Goal: Information Seeking & Learning: Learn about a topic

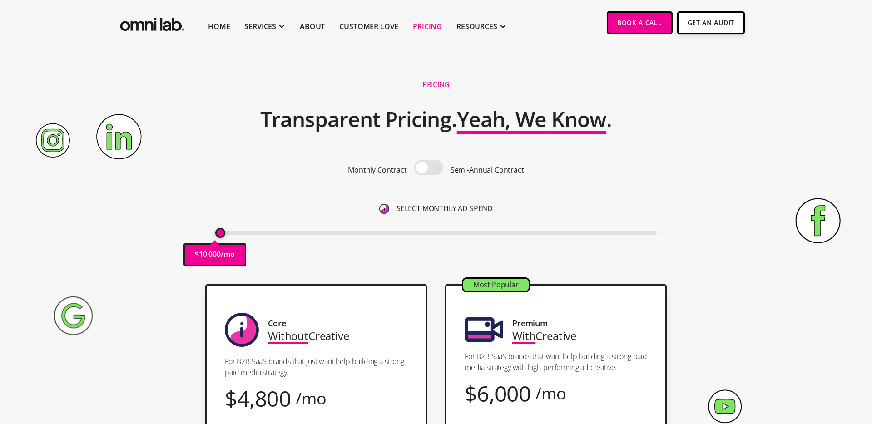
click at [433, 166] on span at bounding box center [428, 167] width 29 height 15
click at [429, 168] on input "checkbox" at bounding box center [429, 168] width 0 height 0
click at [431, 166] on span at bounding box center [428, 167] width 29 height 15
click at [429, 168] on input "checkbox" at bounding box center [429, 168] width 0 height 0
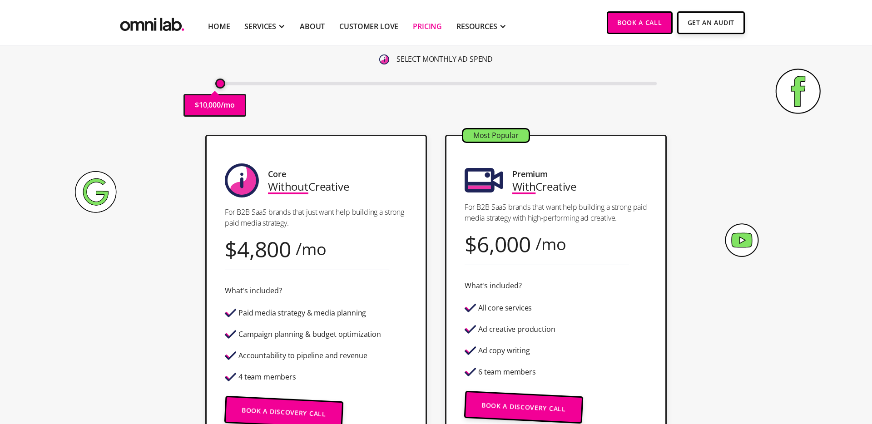
scroll to position [156, 0]
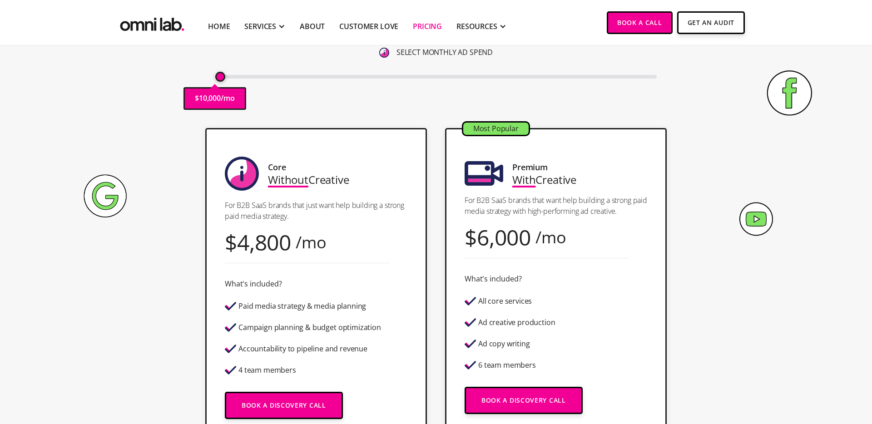
click at [538, 199] on p "For B2B SaaS brands that want help building a strong paid media strategy with h…" at bounding box center [556, 206] width 183 height 22
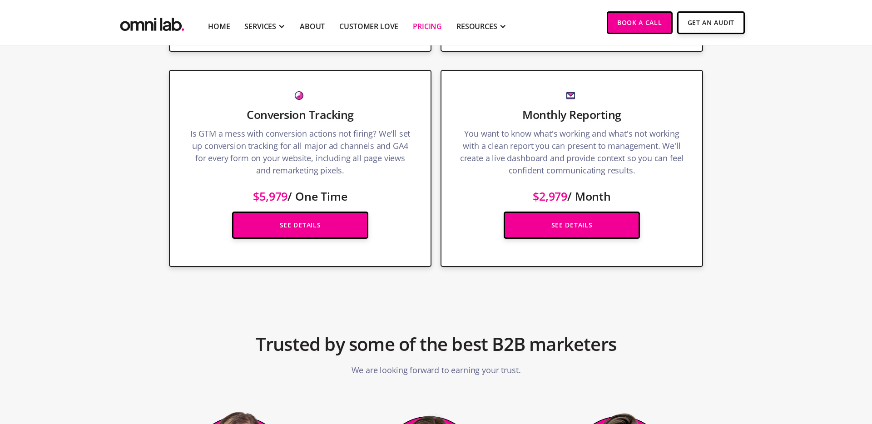
scroll to position [1443, 0]
